Goal: Task Accomplishment & Management: Manage account settings

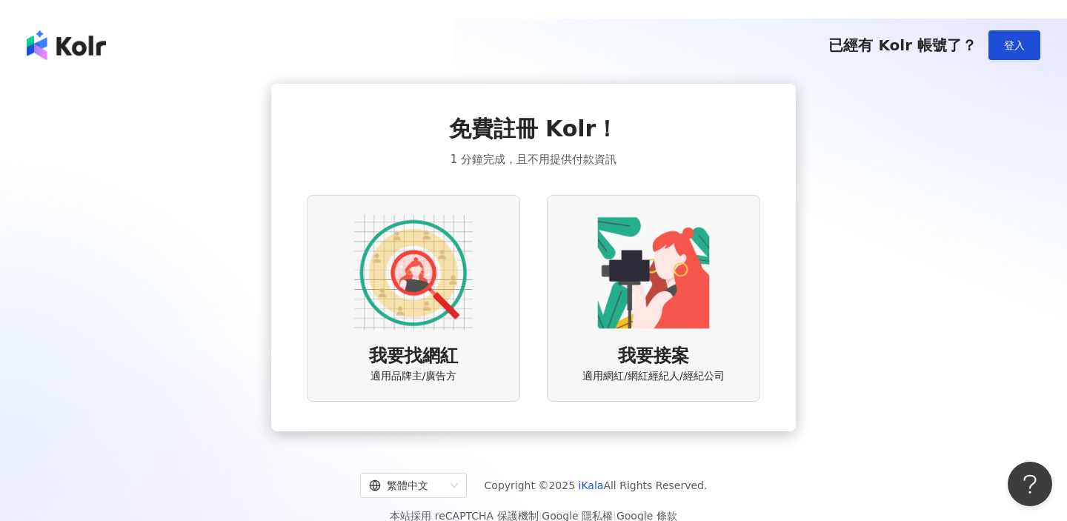
scroll to position [6, 0]
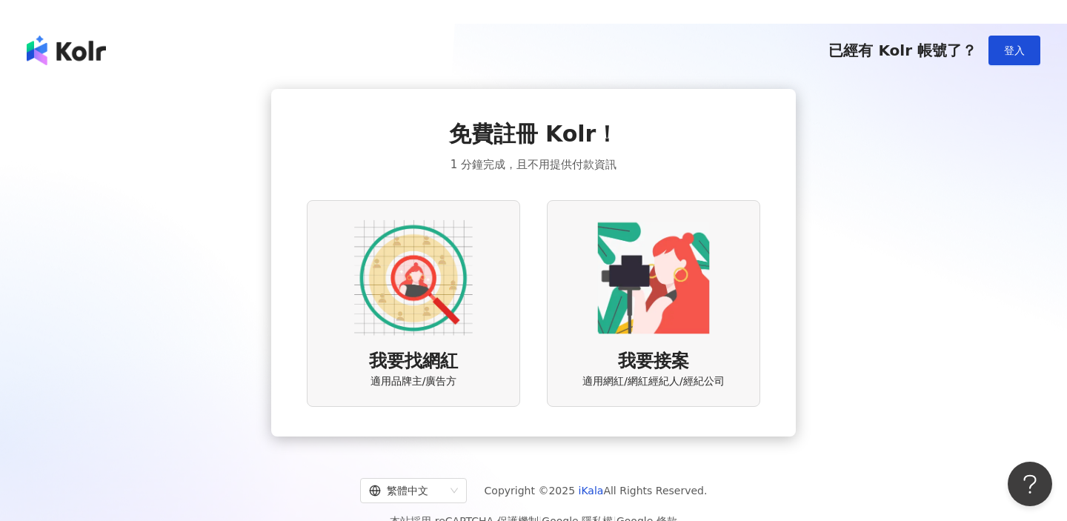
click at [414, 293] on img at bounding box center [413, 278] width 119 height 119
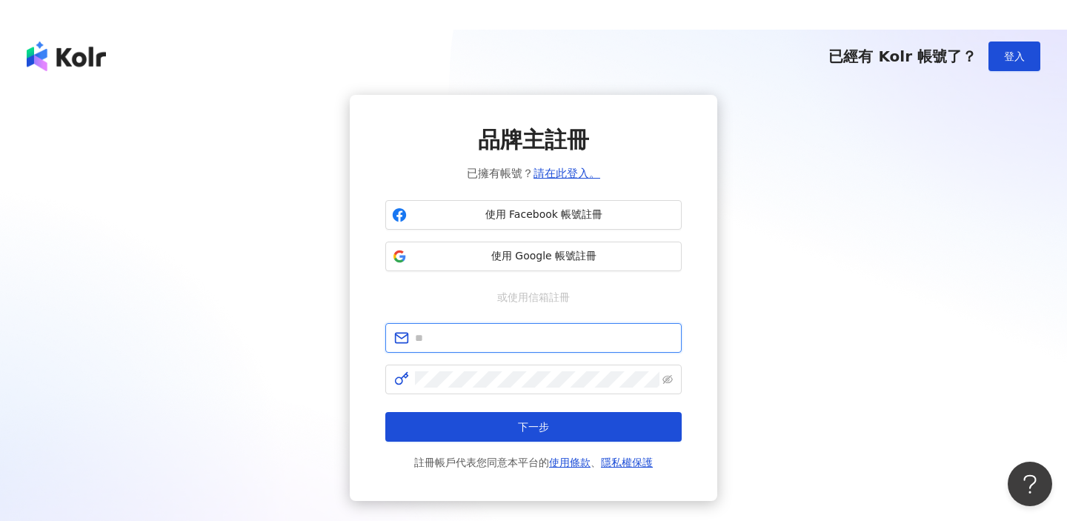
click at [448, 334] on input "text" at bounding box center [544, 338] width 258 height 16
type input "*"
type input "**********"
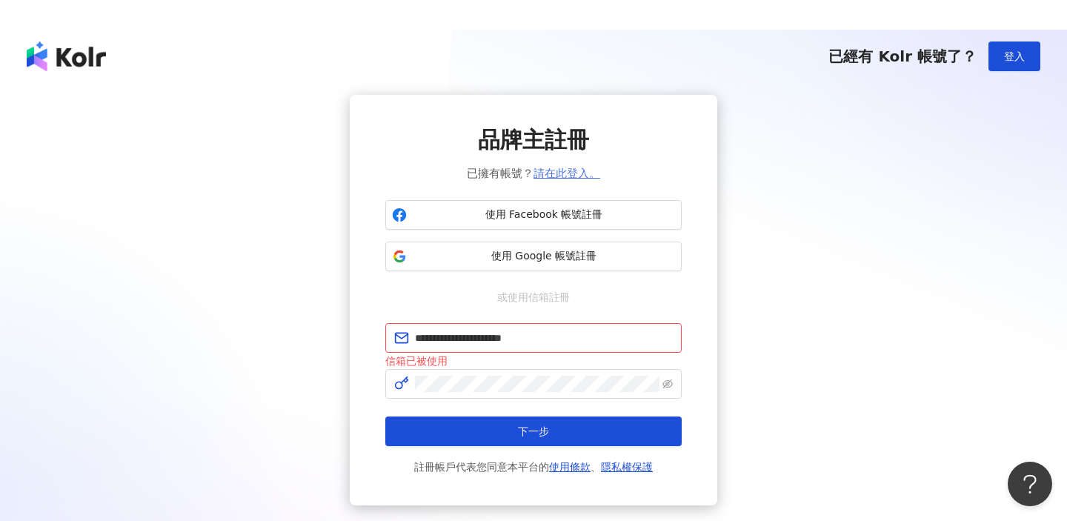
click at [554, 170] on link "請在此登入。" at bounding box center [567, 173] width 67 height 13
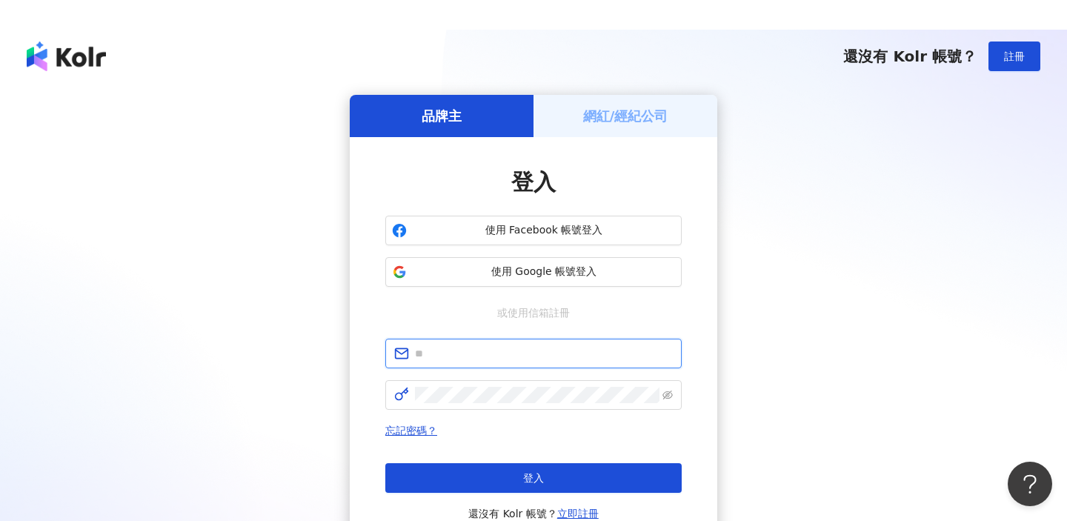
click at [471, 357] on input "text" at bounding box center [544, 353] width 258 height 16
type input "**********"
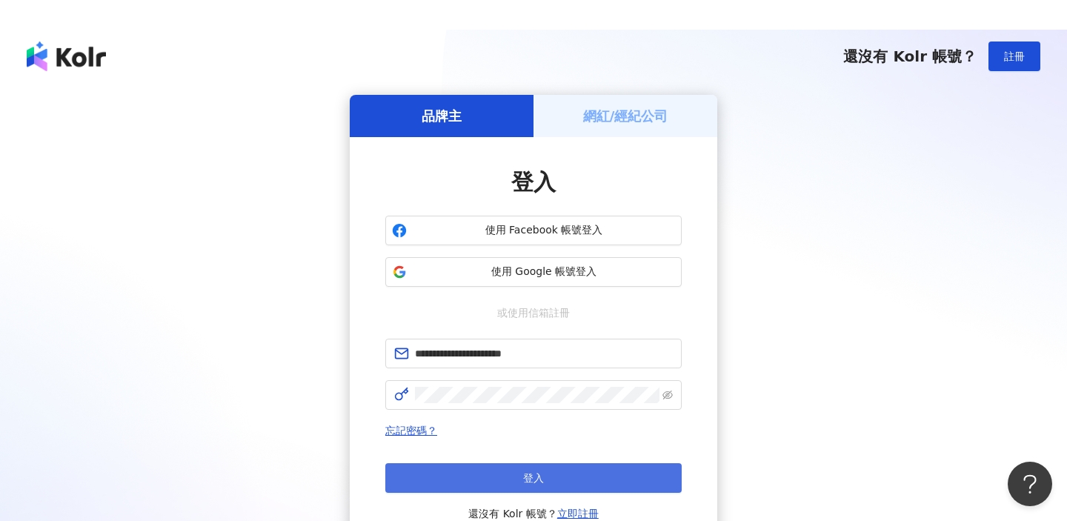
click at [457, 486] on button "登入" at bounding box center [533, 478] width 296 height 30
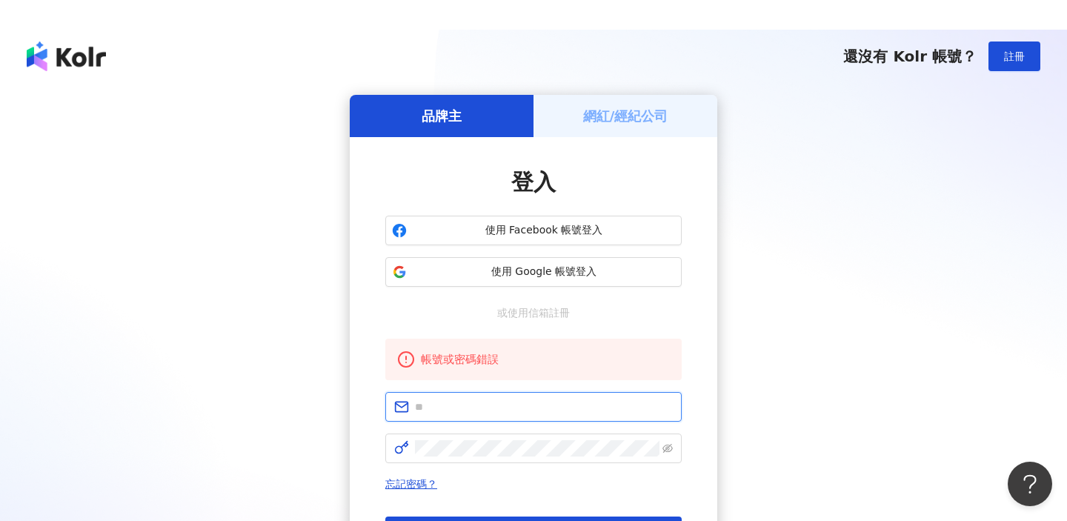
click at [458, 412] on input "text" at bounding box center [544, 407] width 258 height 16
type input "**********"
click at [468, 458] on span at bounding box center [533, 449] width 296 height 30
click at [669, 449] on icon "eye-invisible" at bounding box center [668, 449] width 3 height 3
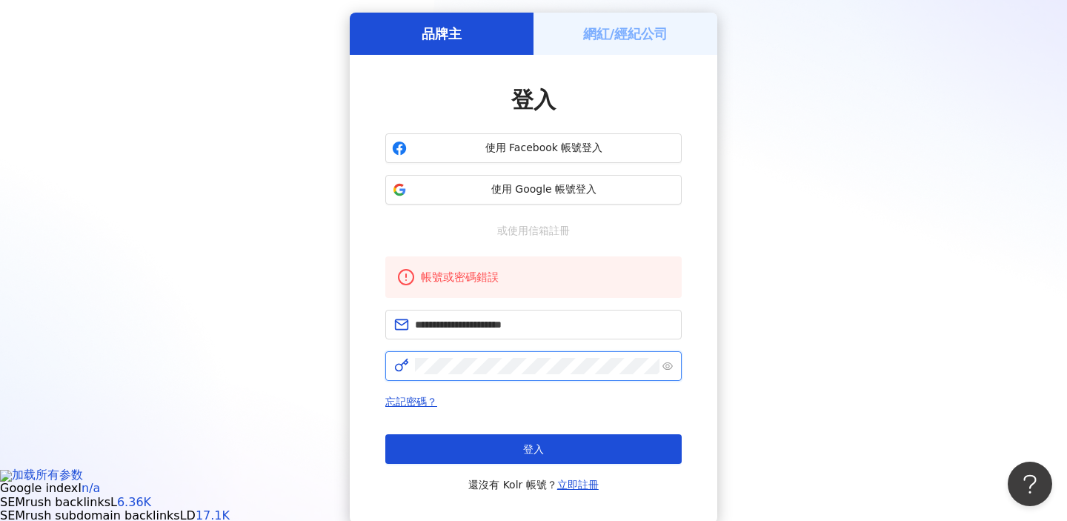
scroll to position [83, 0]
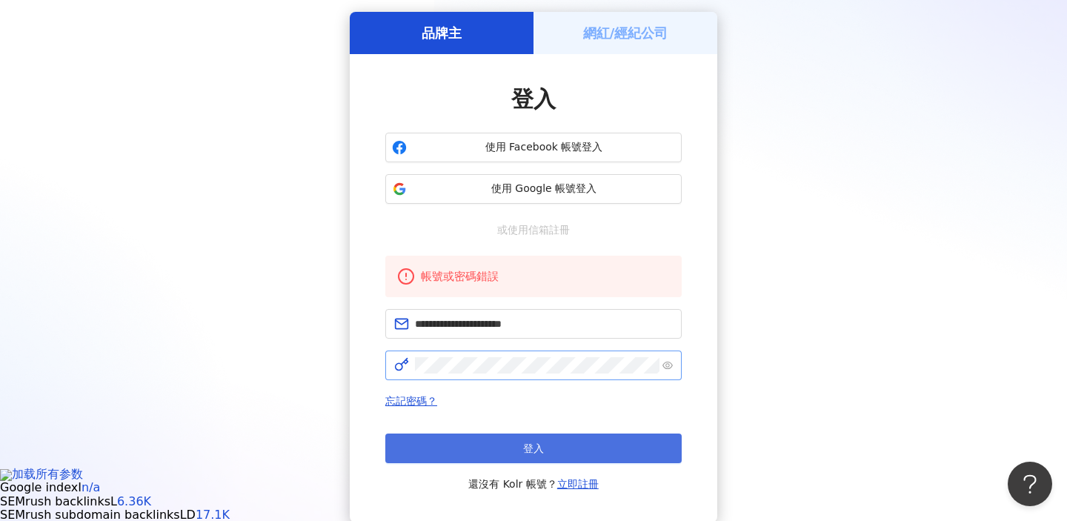
click at [596, 452] on button "登入" at bounding box center [533, 449] width 296 height 30
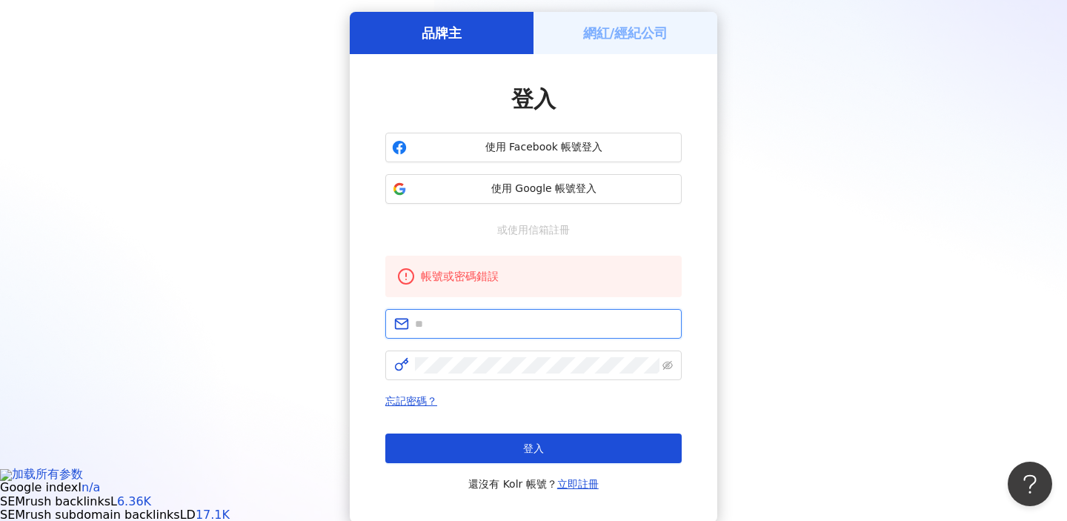
click at [545, 325] on input "text" at bounding box center [544, 324] width 258 height 16
type input "**********"
click at [402, 401] on link "忘記密碼？" at bounding box center [411, 401] width 52 height 12
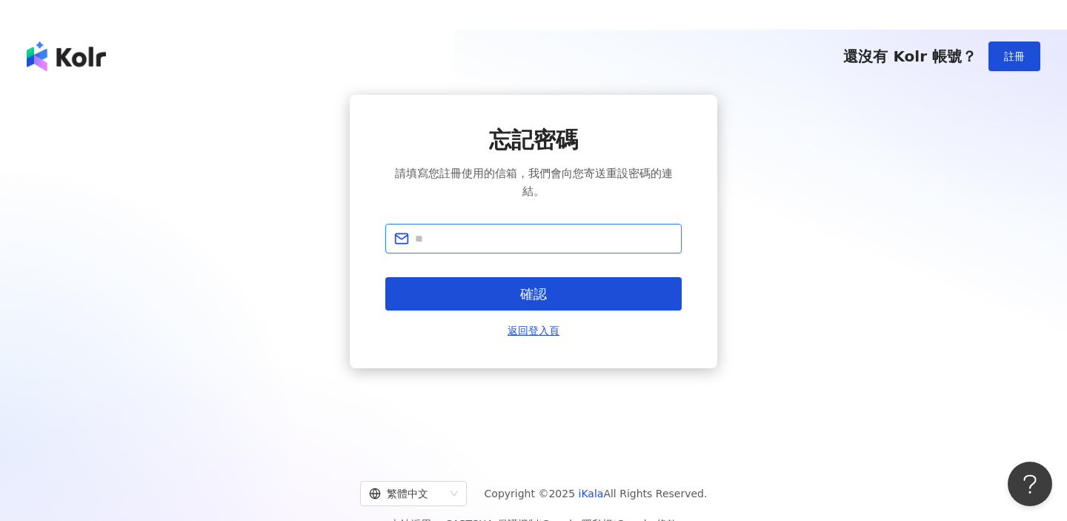
click at [454, 240] on input "text" at bounding box center [544, 238] width 258 height 16
type input "**********"
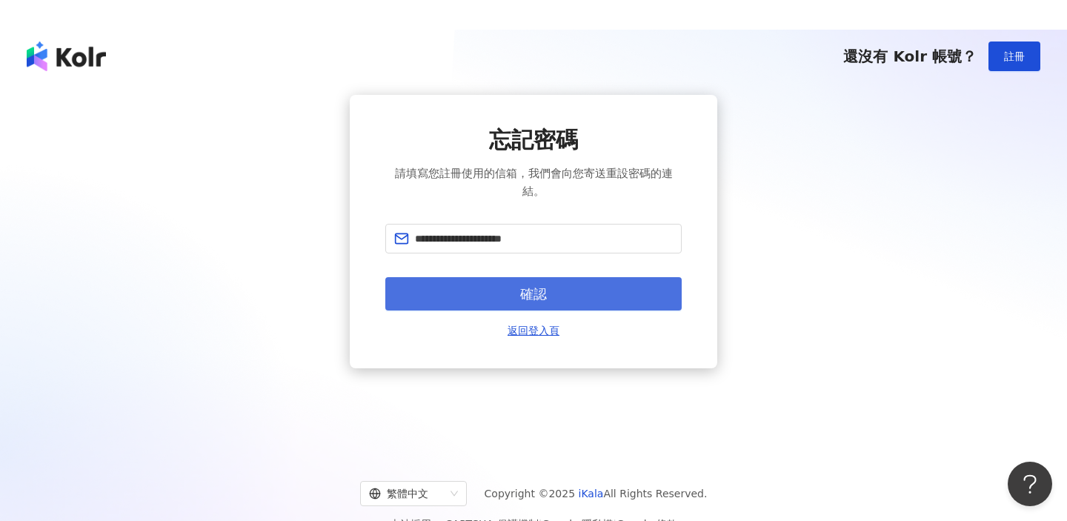
click at [519, 296] on button "確認" at bounding box center [533, 293] width 296 height 33
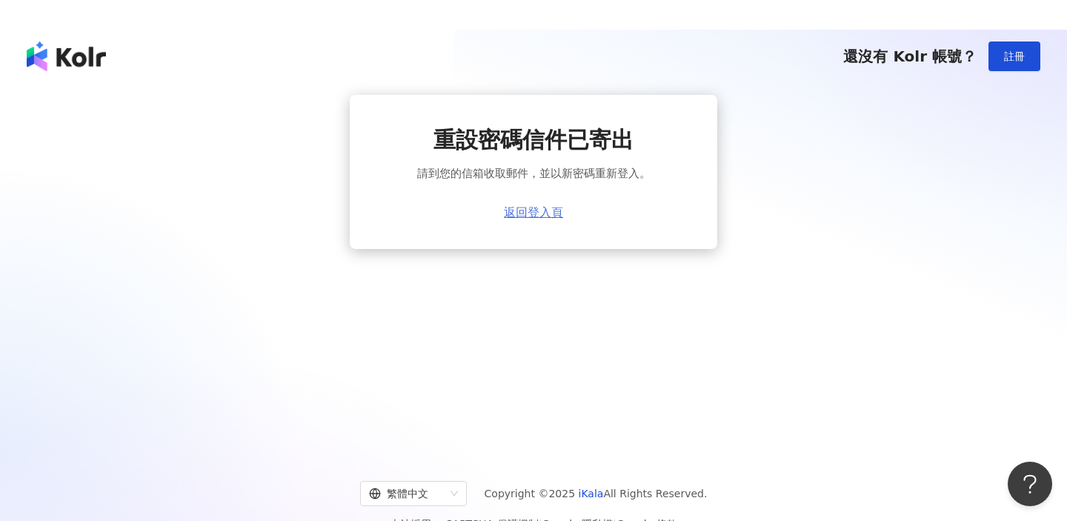
click at [535, 210] on link "返回登入頁" at bounding box center [533, 212] width 59 height 13
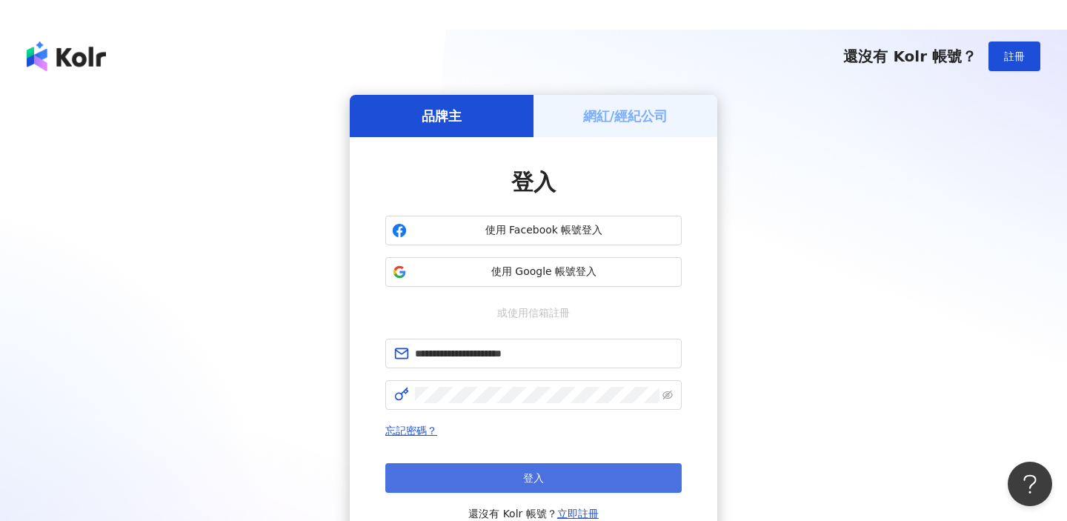
click at [535, 479] on span "登入" at bounding box center [533, 478] width 21 height 12
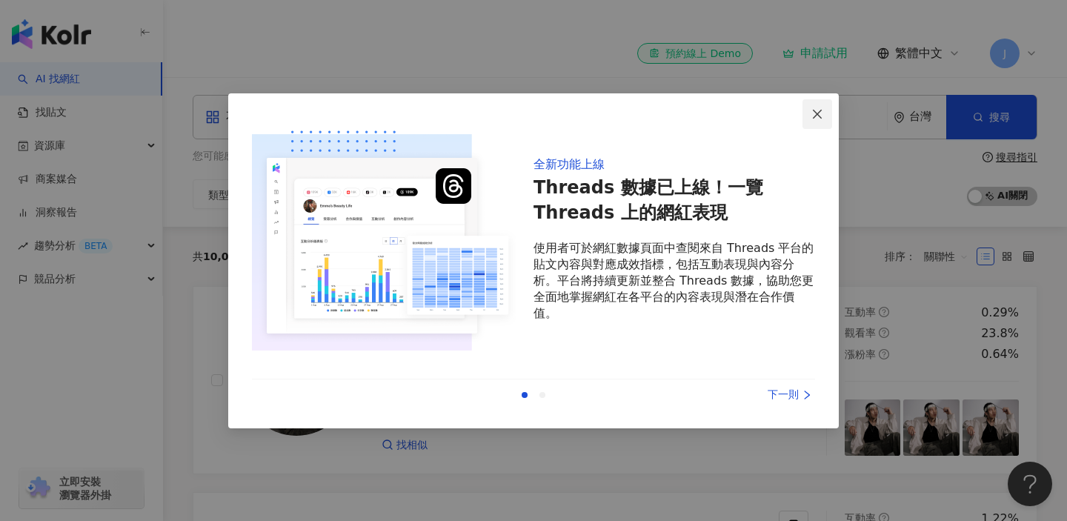
click at [815, 116] on icon "close" at bounding box center [817, 114] width 9 height 9
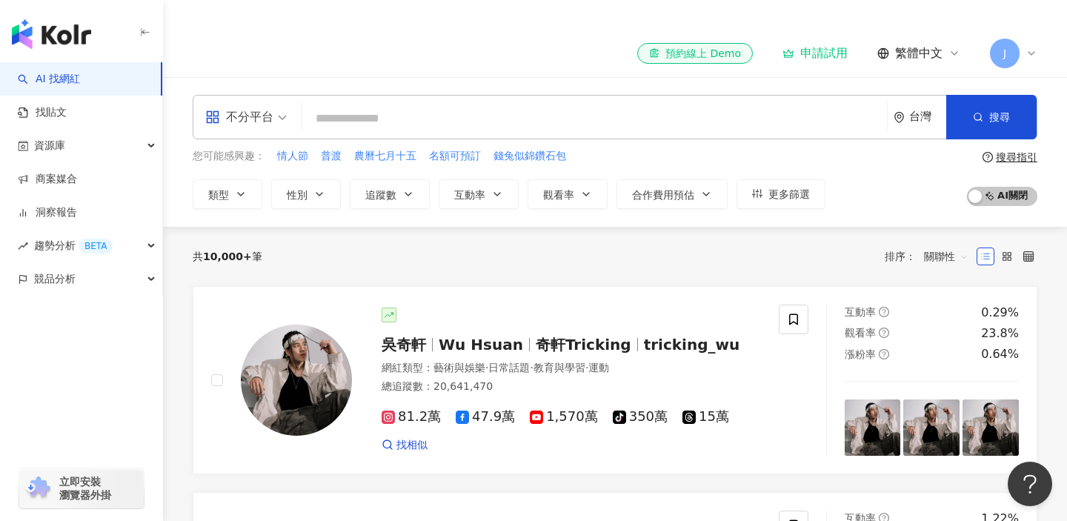
click at [474, 118] on input "search" at bounding box center [595, 119] width 574 height 28
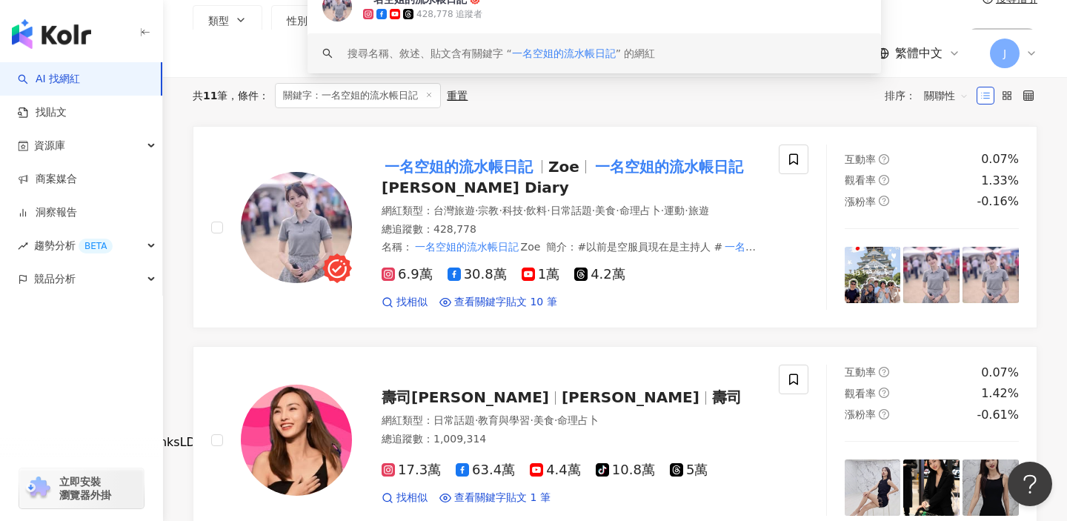
scroll to position [132, 0]
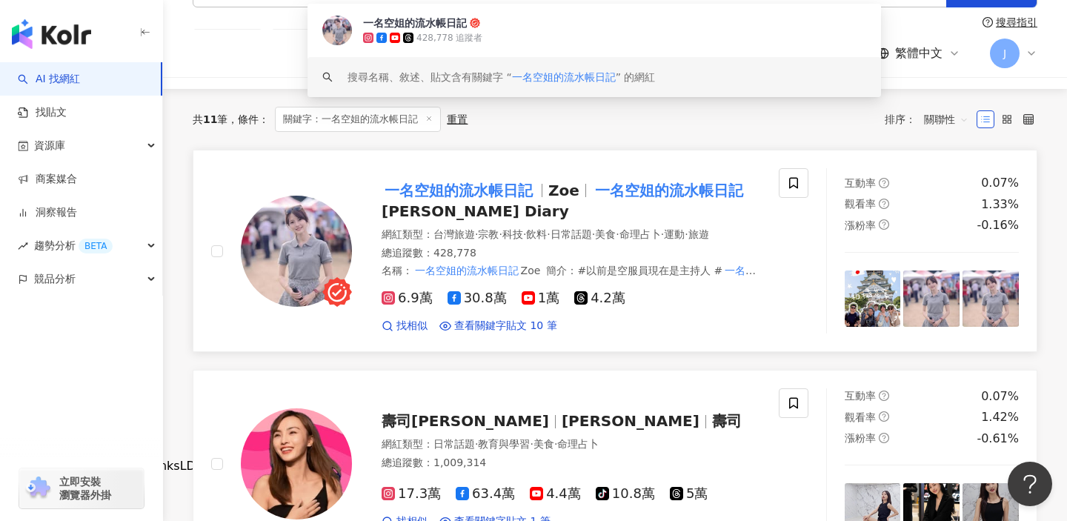
type input "**********"
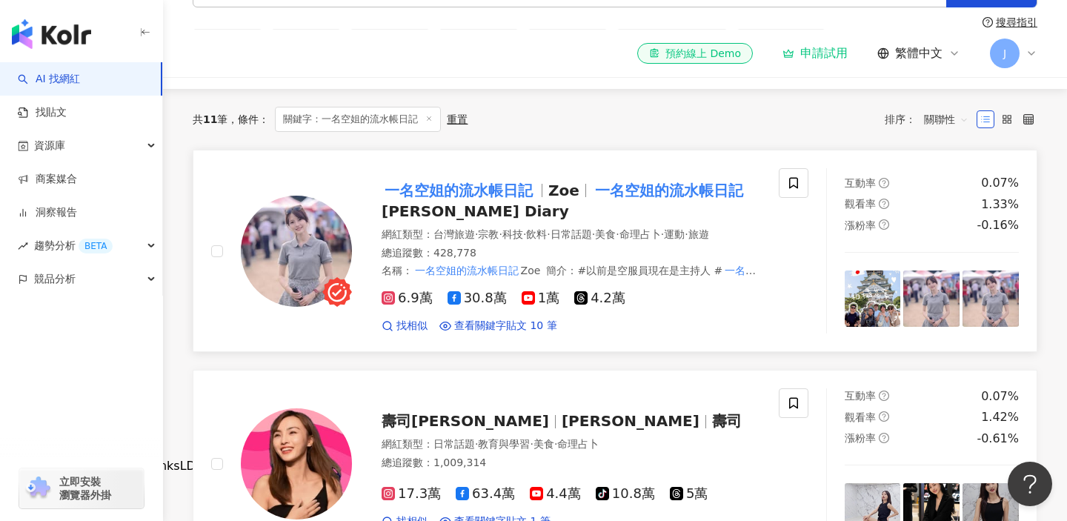
click at [490, 188] on mark "一名空姐的流水帳日記" at bounding box center [459, 191] width 154 height 24
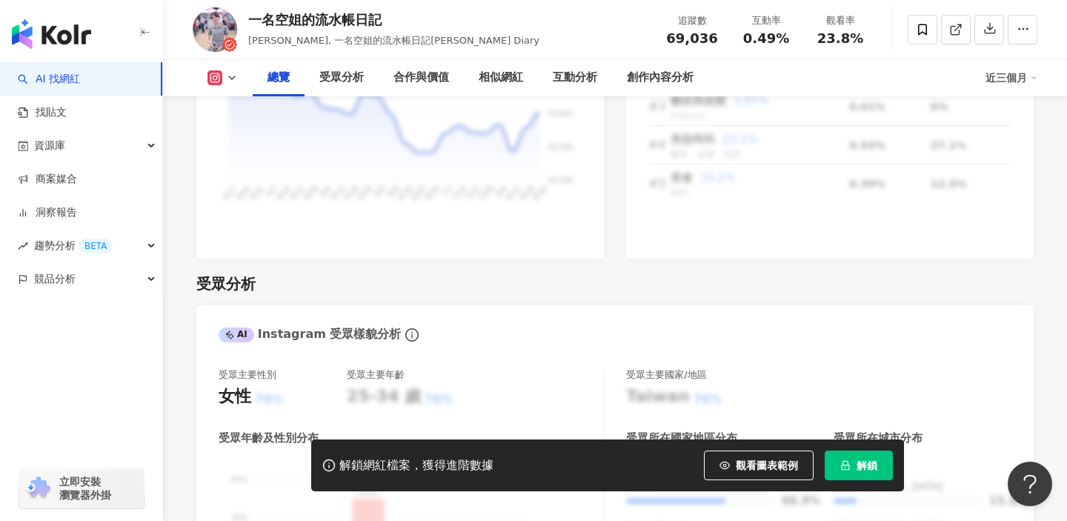
scroll to position [1193, 0]
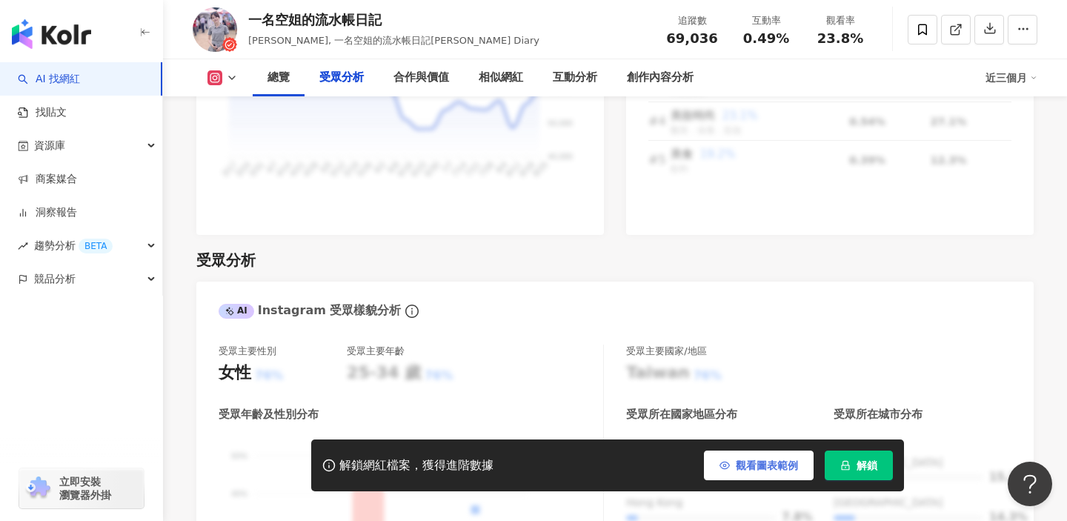
click at [740, 465] on span "觀看圖表範例" at bounding box center [767, 466] width 62 height 12
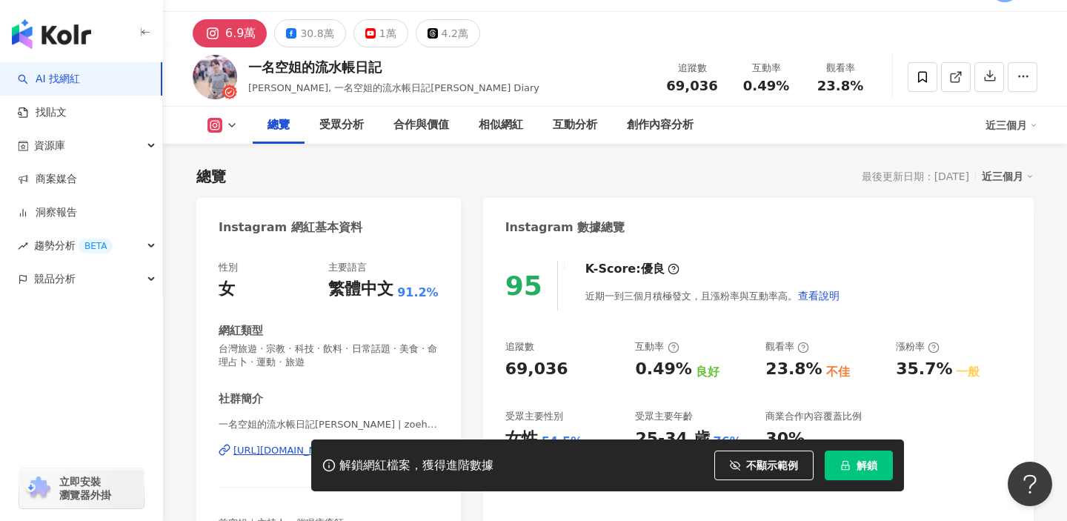
scroll to position [0, 0]
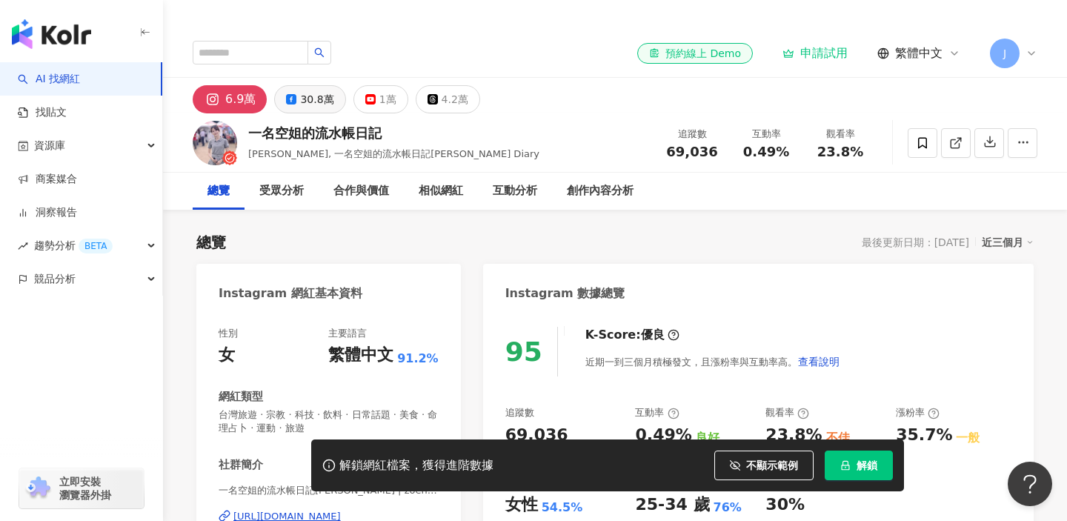
click at [315, 100] on div "30.8萬" at bounding box center [316, 99] width 33 height 21
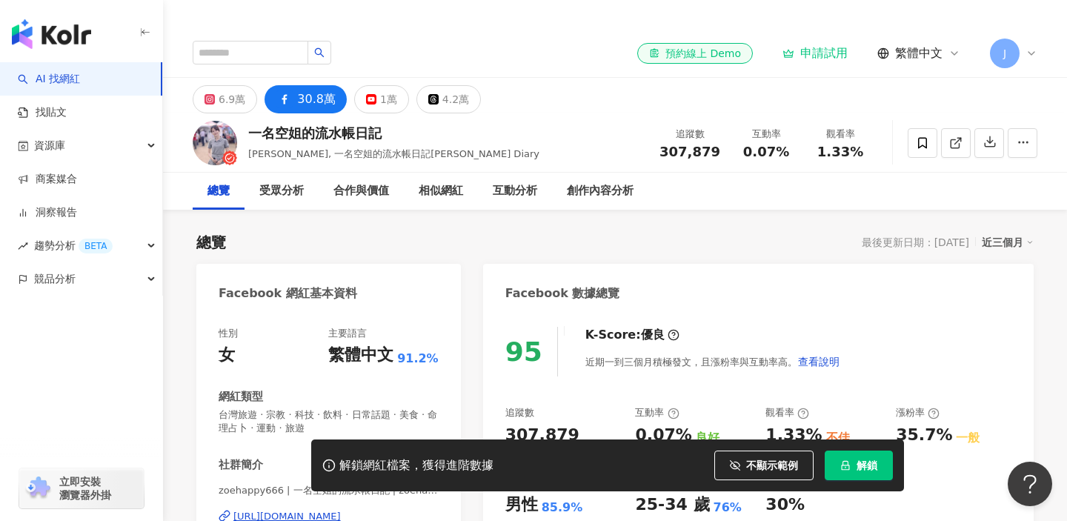
click at [1031, 53] on icon at bounding box center [1032, 53] width 12 height 12
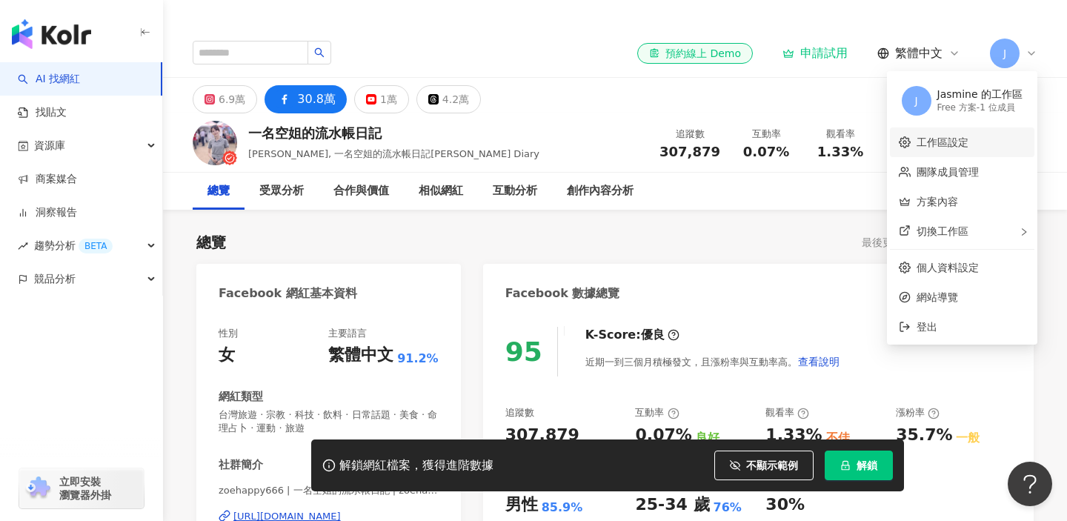
click at [957, 143] on link "工作區設定" at bounding box center [943, 142] width 52 height 12
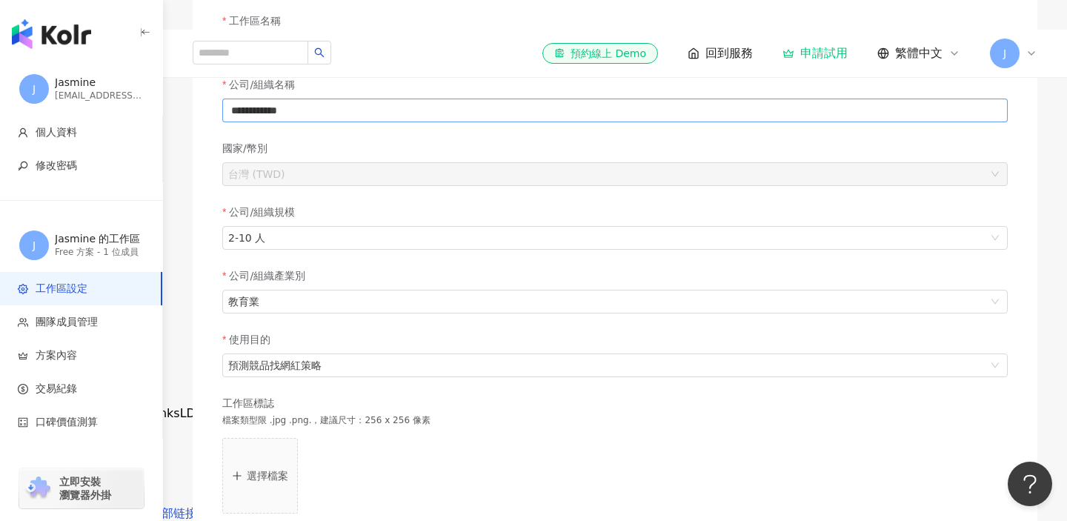
scroll to position [277, 0]
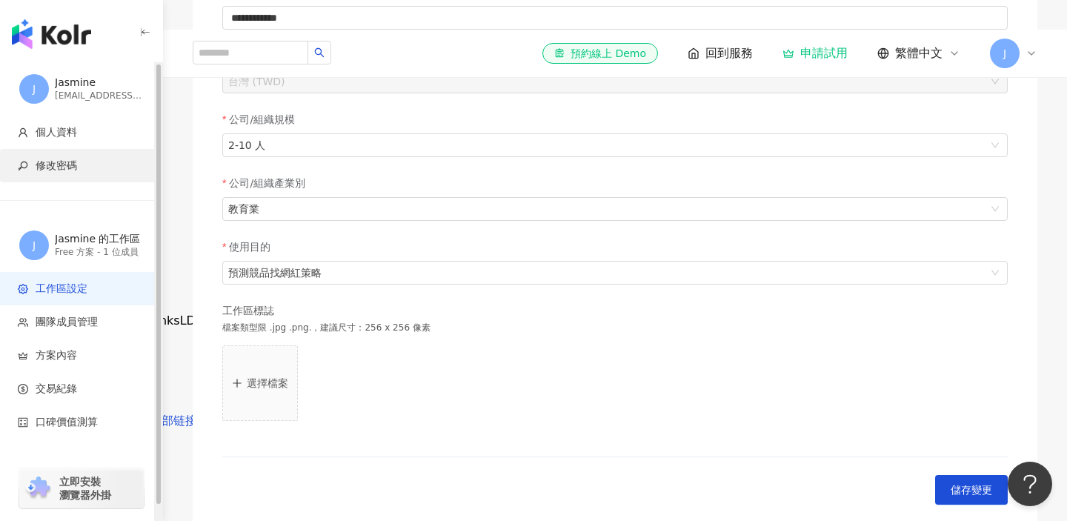
click at [65, 162] on span "修改密碼" at bounding box center [57, 166] width 42 height 15
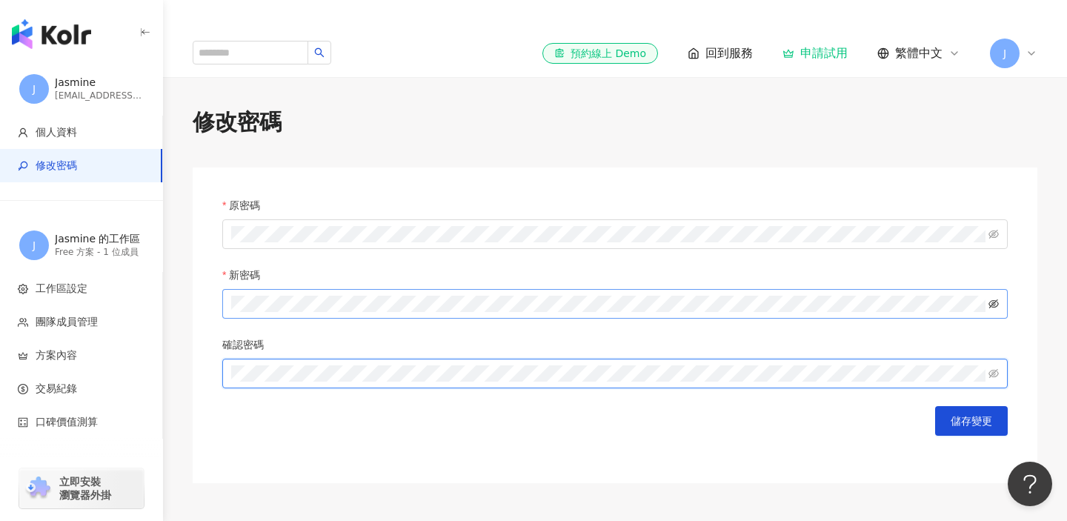
click at [994, 304] on icon "eye-invisible" at bounding box center [994, 303] width 10 height 9
click at [996, 371] on icon "eye-invisible" at bounding box center [994, 373] width 10 height 10
click at [992, 233] on icon "eye-invisible" at bounding box center [994, 234] width 10 height 10
click at [975, 419] on span "儲存變更" at bounding box center [972, 421] width 42 height 12
